Goal: Find specific page/section: Find specific page/section

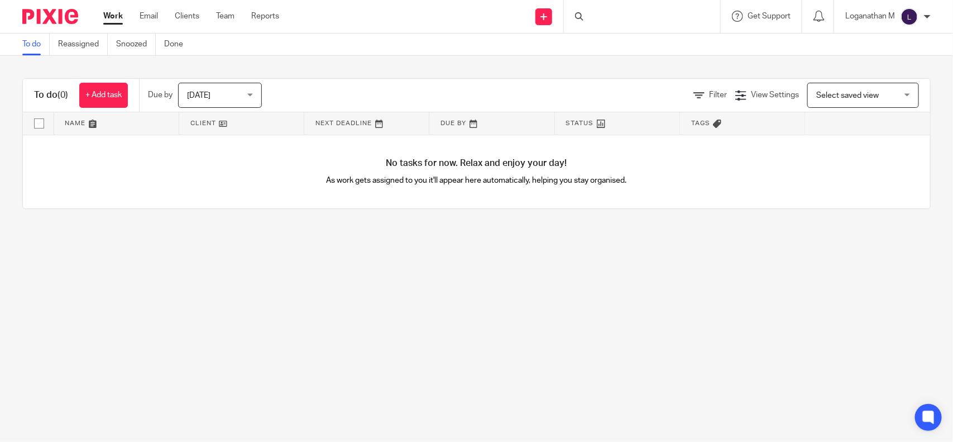
drag, startPoint x: 0, startPoint y: 0, endPoint x: 599, endPoint y: 15, distance: 599.4
click at [599, 15] on div at bounding box center [642, 16] width 156 height 33
click at [598, 15] on input "Search" at bounding box center [636, 18] width 101 height 10
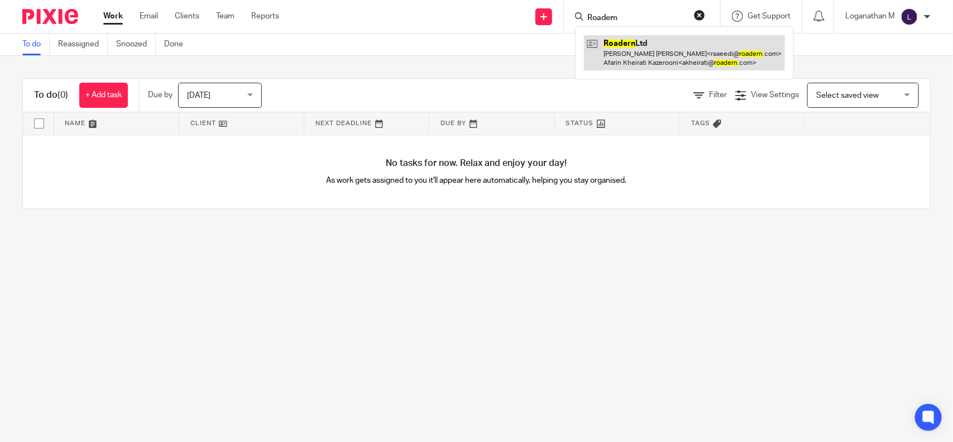
type input "Roadern"
click at [648, 46] on link at bounding box center [684, 52] width 201 height 35
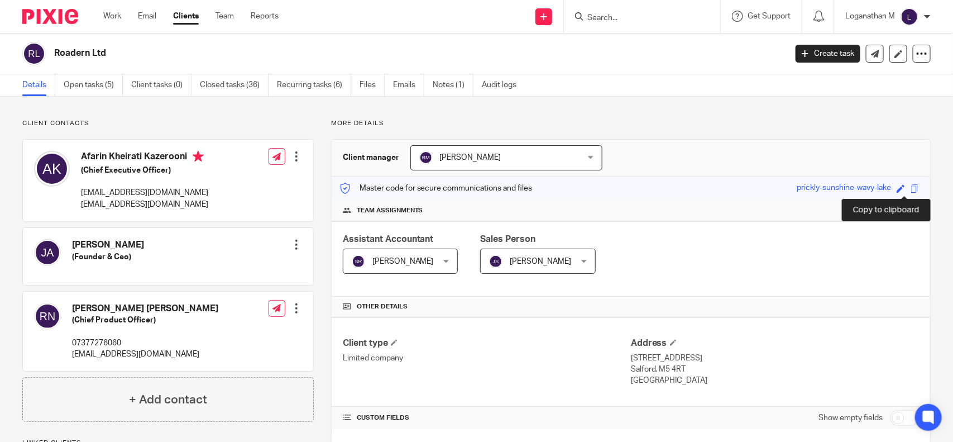
click at [911, 188] on span at bounding box center [915, 188] width 8 height 8
